Goal: Information Seeking & Learning: Check status

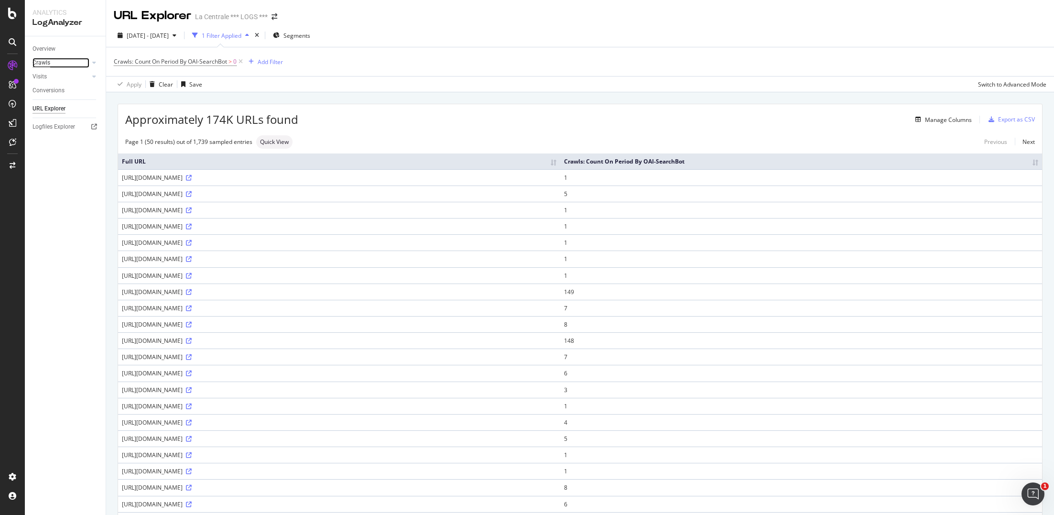
click at [46, 64] on div "Crawls" at bounding box center [42, 63] width 18 height 10
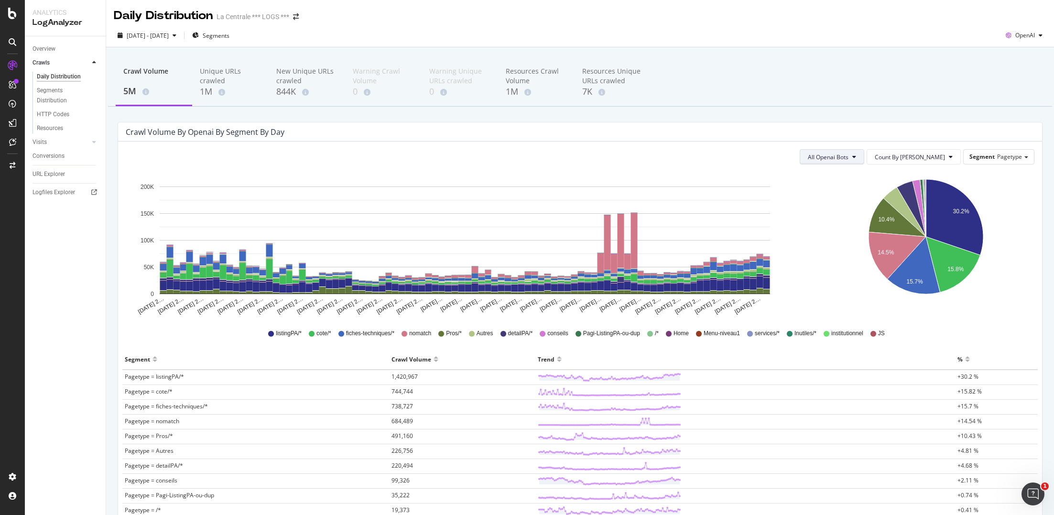
click at [864, 161] on button "All Openai Bots" at bounding box center [832, 156] width 65 height 15
click at [853, 210] on span "OAI-SearchBot" at bounding box center [865, 211] width 42 height 9
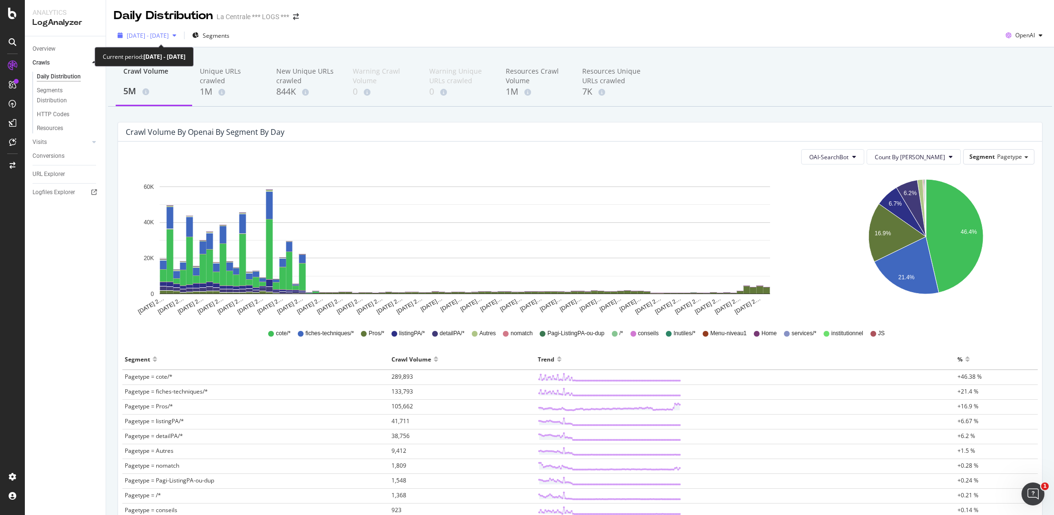
click at [180, 35] on div "button" at bounding box center [174, 36] width 11 height 6
click at [742, 102] on div "Crawl Volume 5M Unique URLs crawled 1M New Unique URLs crawled 844K Warning Cra…" at bounding box center [580, 83] width 944 height 48
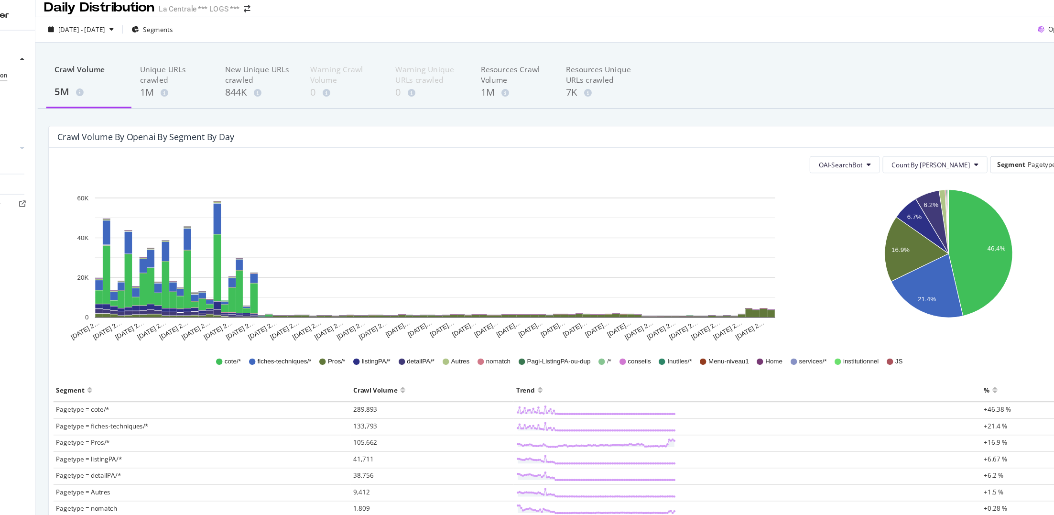
click at [180, 47] on div "[DATE] - [DATE] Segments OpenAI" at bounding box center [580, 35] width 948 height 23
click at [169, 34] on span "[DATE] - [DATE]" at bounding box center [148, 36] width 42 height 8
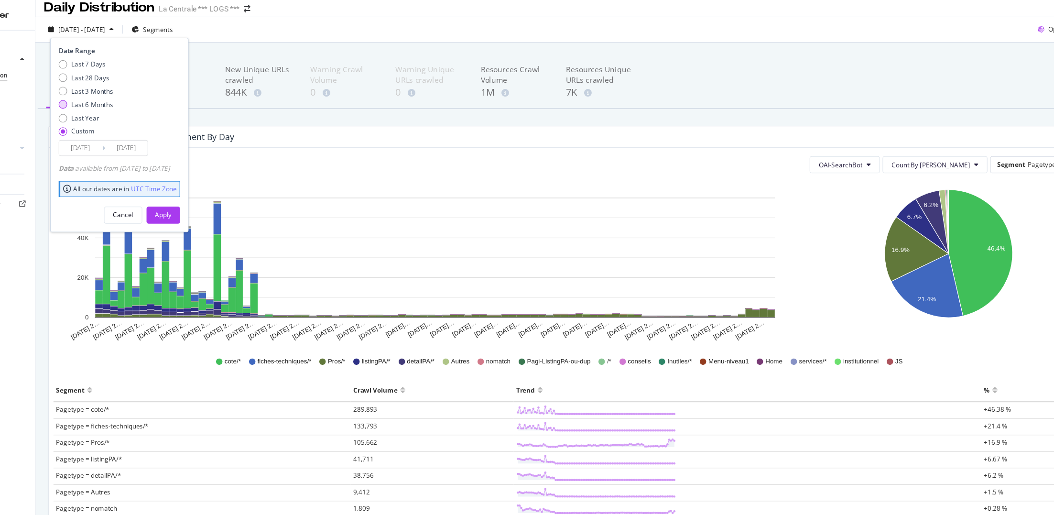
click at [151, 102] on div "Last 6 Months" at bounding box center [157, 103] width 37 height 8
type input "[DATE]"
click at [229, 206] on div "Apply" at bounding box center [221, 202] width 15 height 14
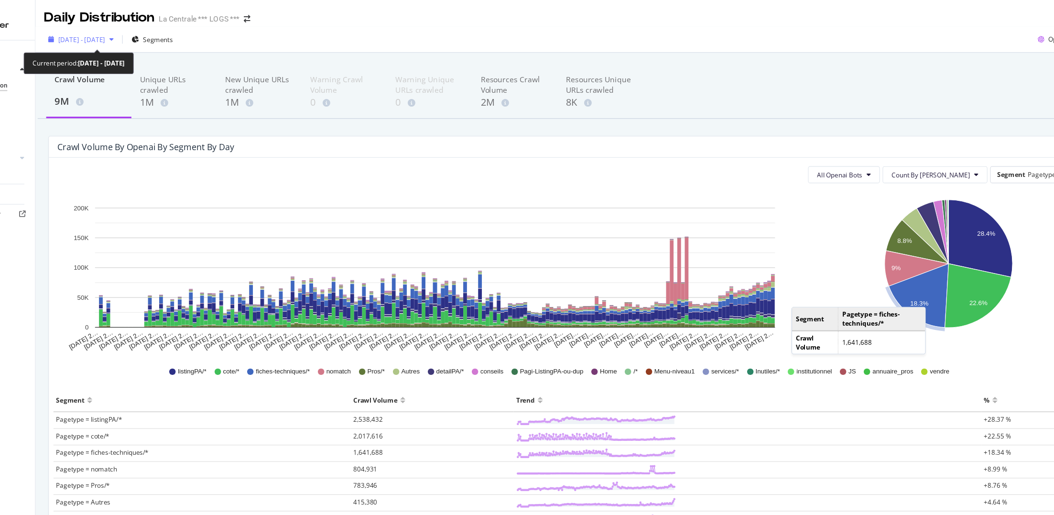
click at [169, 32] on span "[DATE] - [DATE]" at bounding box center [148, 36] width 42 height 8
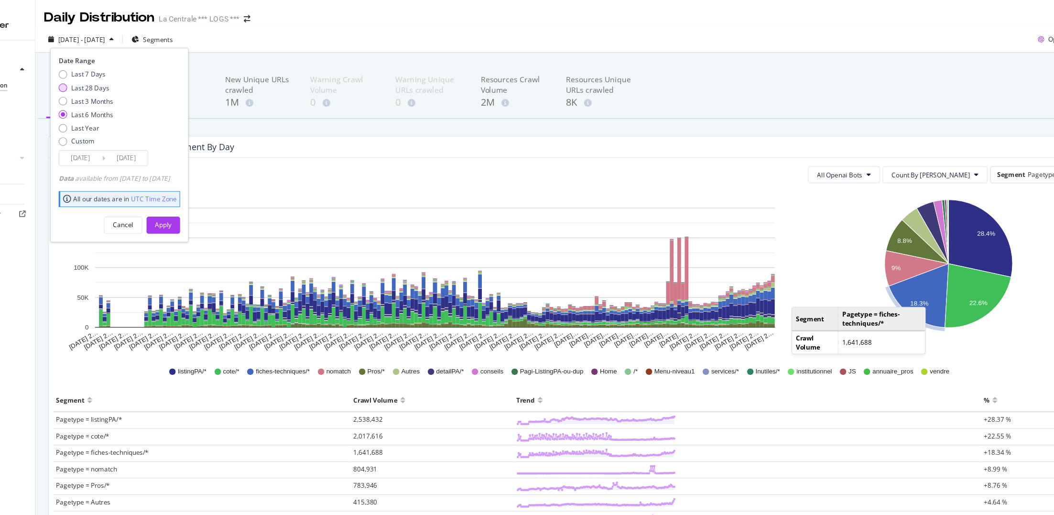
click at [148, 82] on div "Last 28 Days" at bounding box center [156, 79] width 34 height 8
type input "[DATE]"
click at [229, 202] on div "Apply" at bounding box center [221, 202] width 15 height 8
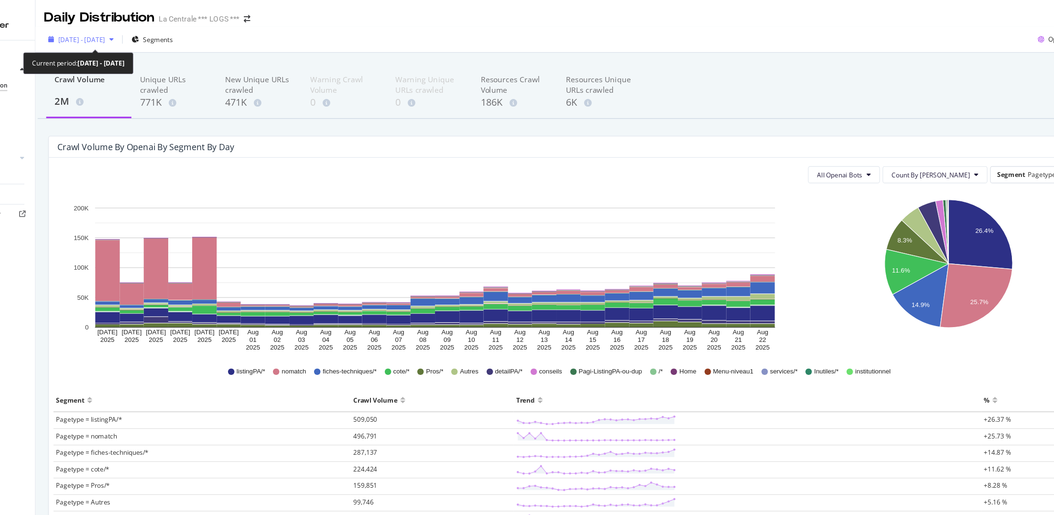
click at [167, 36] on span "[DATE] - [DATE]" at bounding box center [148, 36] width 42 height 8
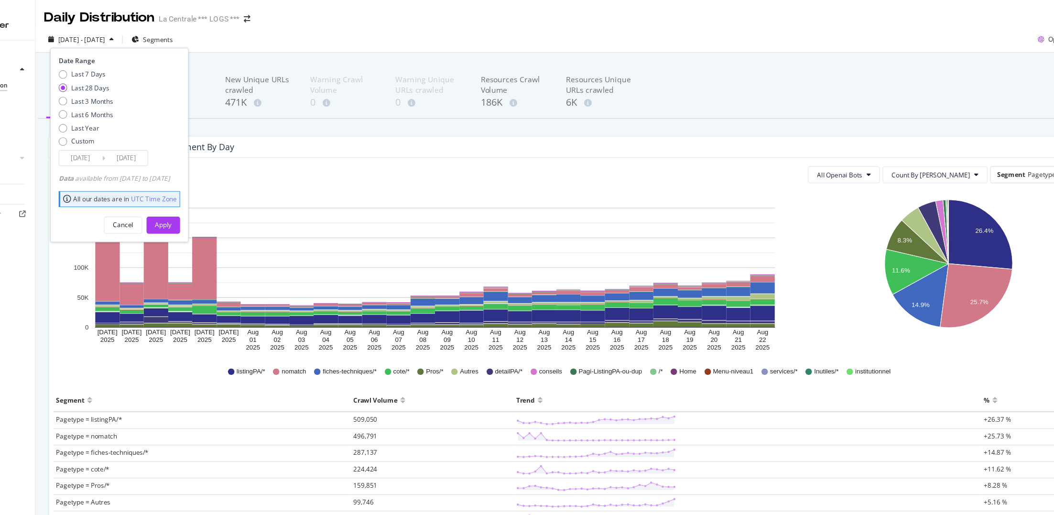
click at [153, 97] on div "Last 7 Days Last 28 Days Last 3 Months Last 6 Months Last Year Custom" at bounding box center [151, 99] width 49 height 72
click at [149, 91] on div "Last 3 Months" at bounding box center [157, 91] width 37 height 8
type input "2025/05/23"
click at [229, 206] on div "Apply" at bounding box center [221, 202] width 15 height 14
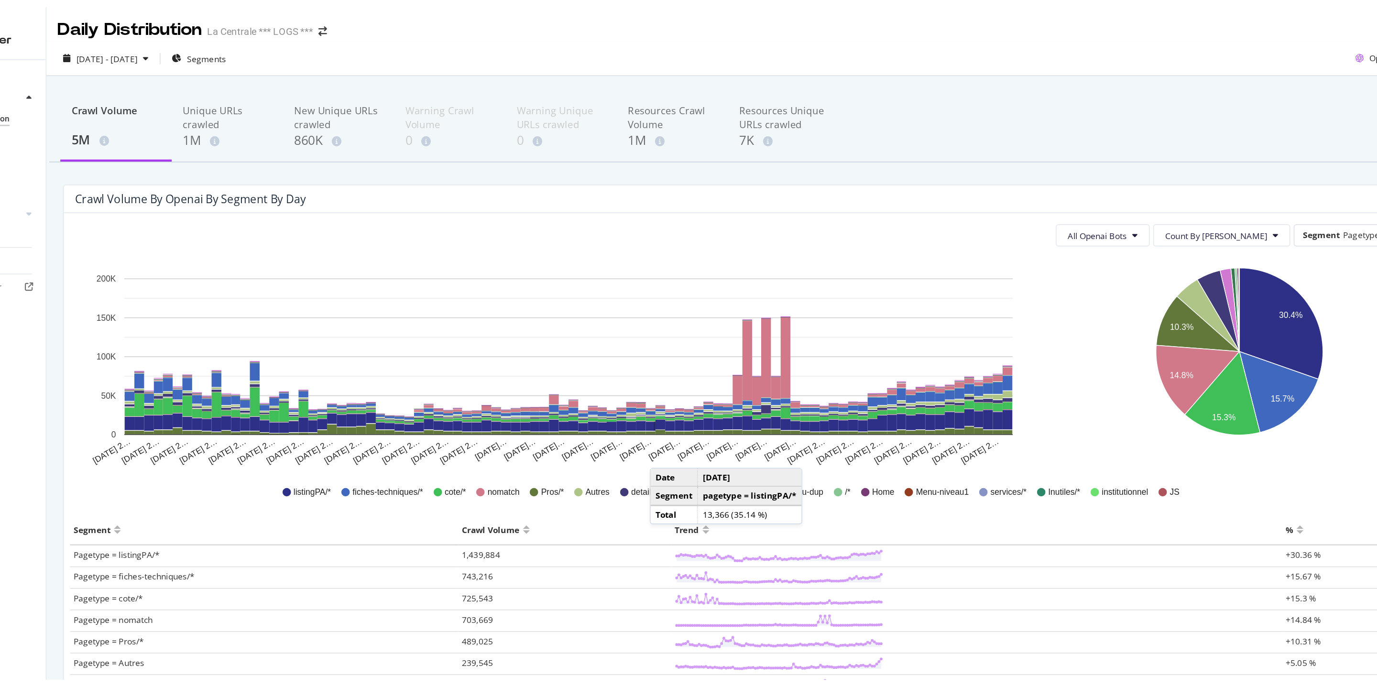
scroll to position [23, 0]
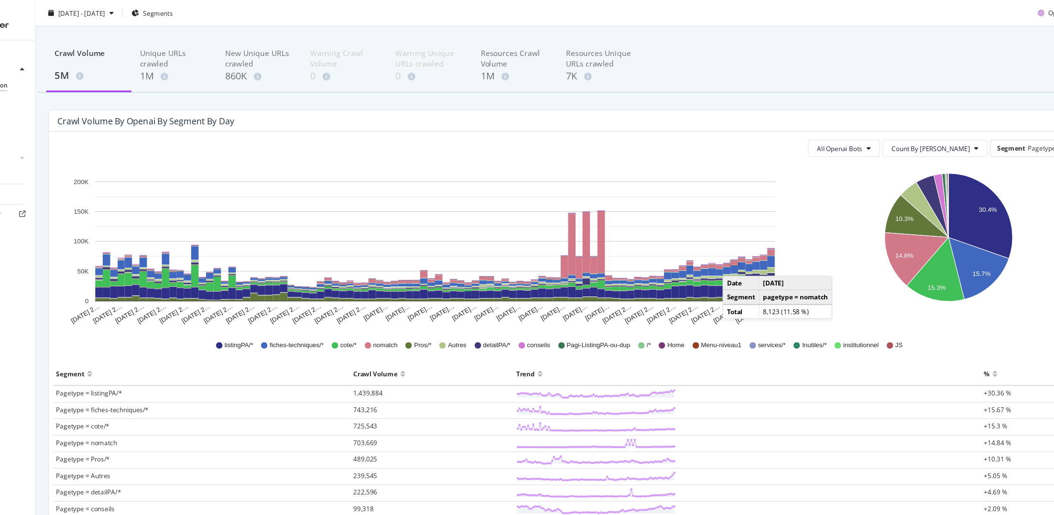
click at [732, 238] on rect "A chart." at bounding box center [733, 236] width 7 height 4
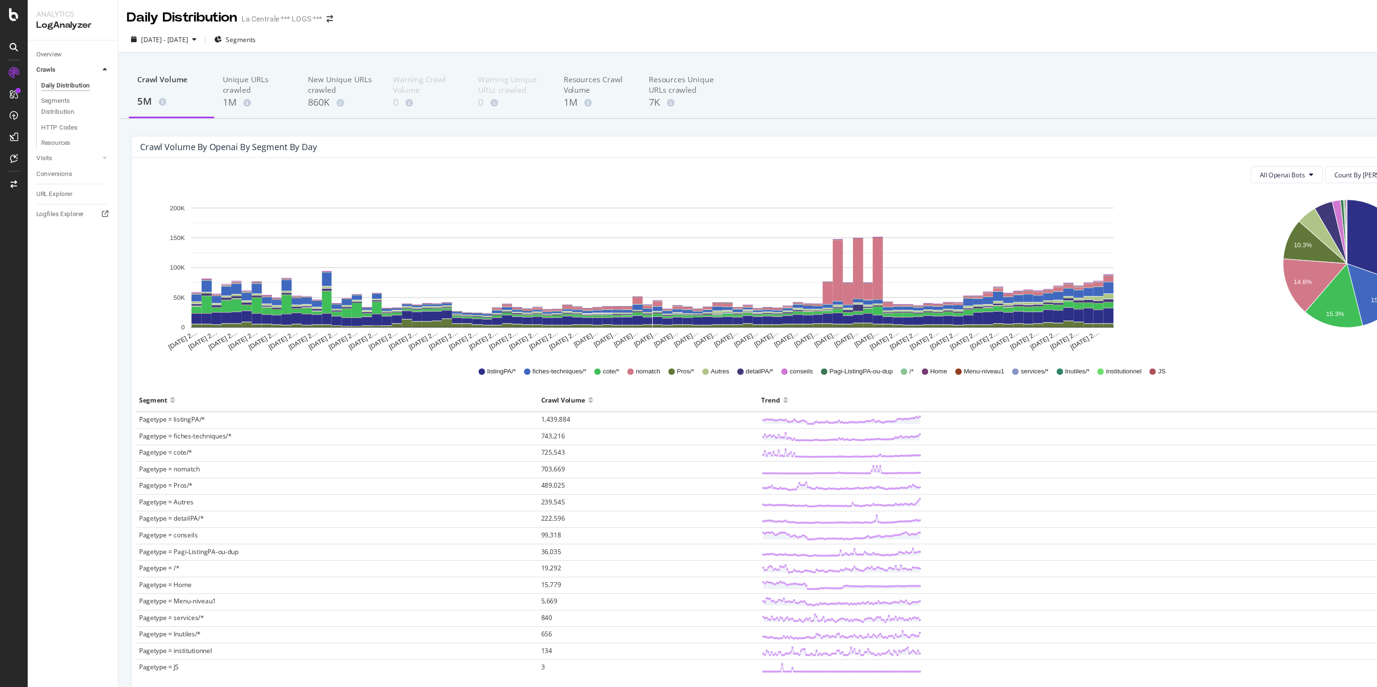
click at [884, 105] on div "Crawl Volume 5M Unique URLs crawled 1M New Unique URLs crawled 860K Warning Cra…" at bounding box center [741, 83] width 1267 height 48
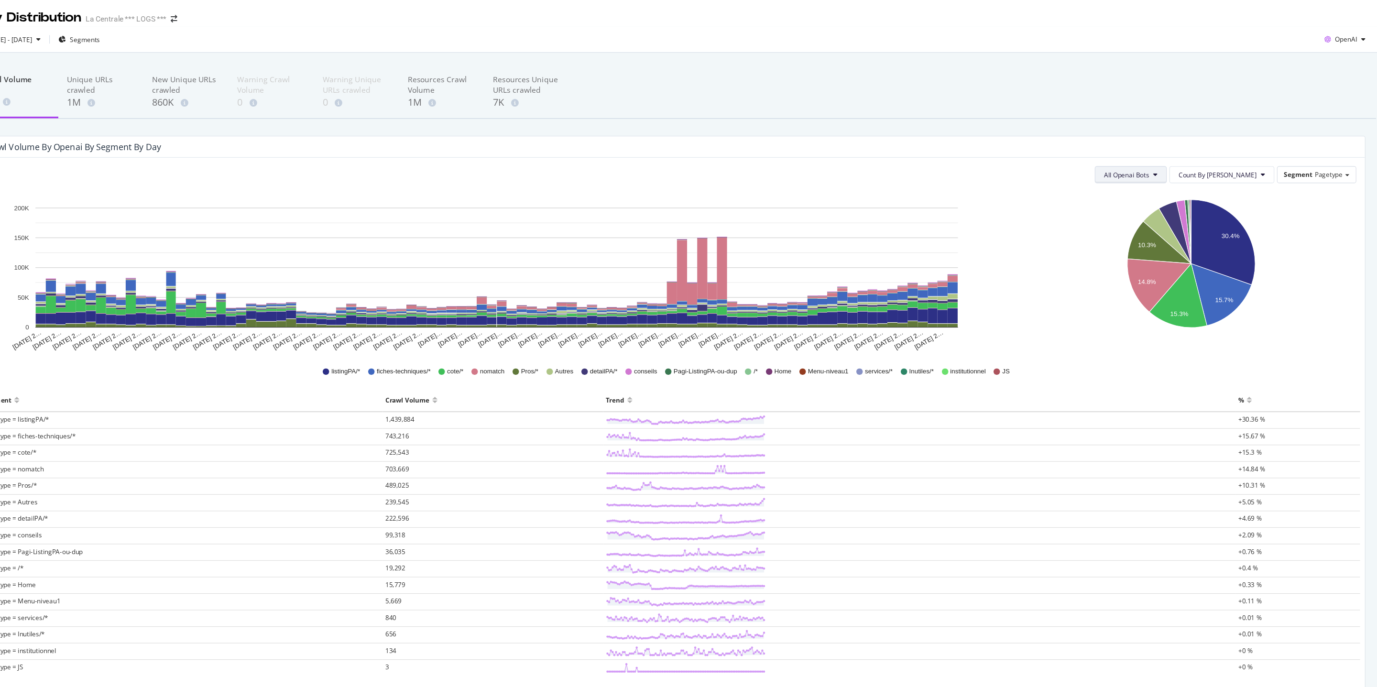
click at [1054, 157] on span "All Openai Bots" at bounding box center [1151, 157] width 41 height 8
click at [1054, 210] on span "OAI-SearchBot" at bounding box center [1186, 211] width 42 height 9
